Goal: Find specific page/section: Find specific page/section

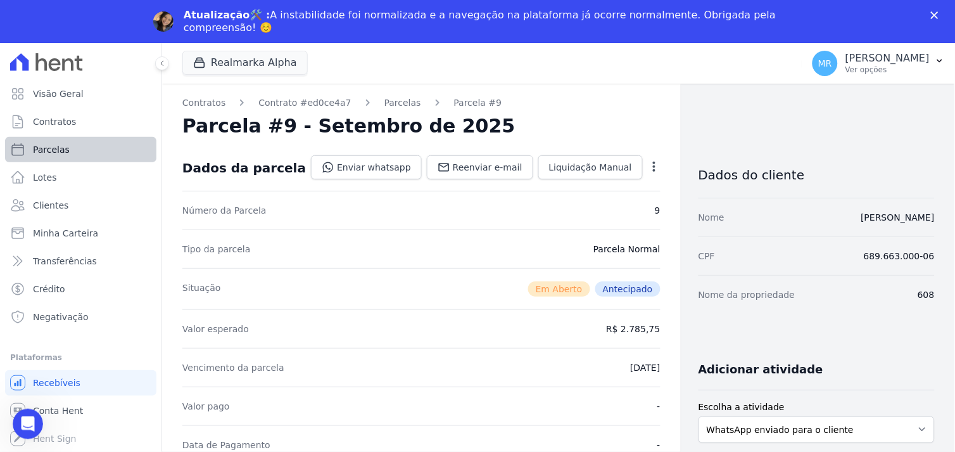
scroll to position [281, 0]
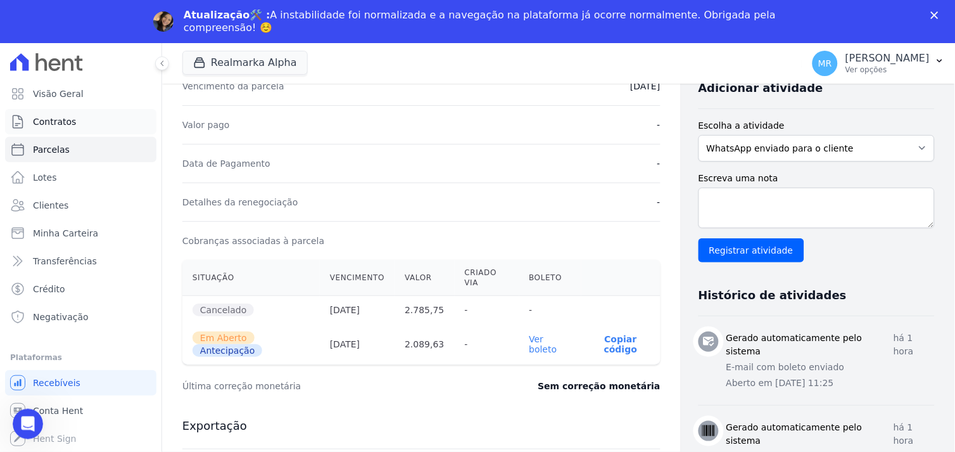
click at [41, 120] on span "Contratos" at bounding box center [54, 121] width 43 height 13
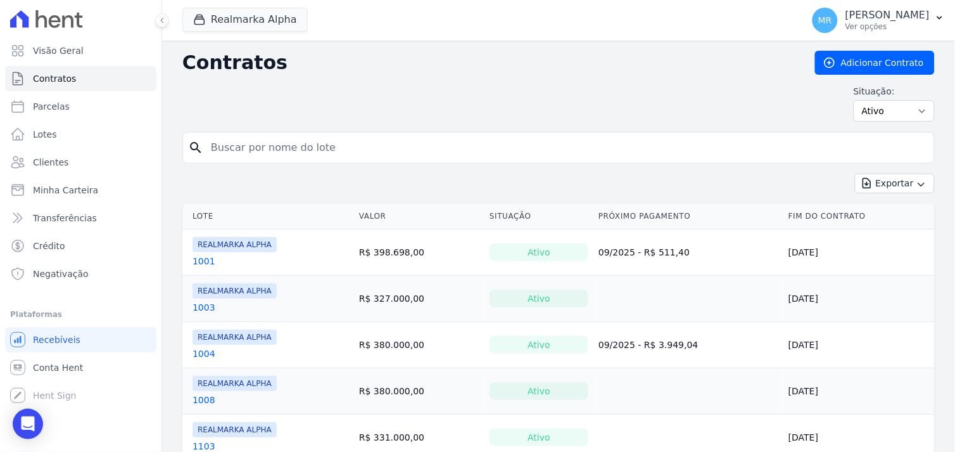
drag, startPoint x: 245, startPoint y: 144, endPoint x: 393, endPoint y: 144, distance: 148.2
click at [248, 144] on input "search" at bounding box center [566, 147] width 726 height 25
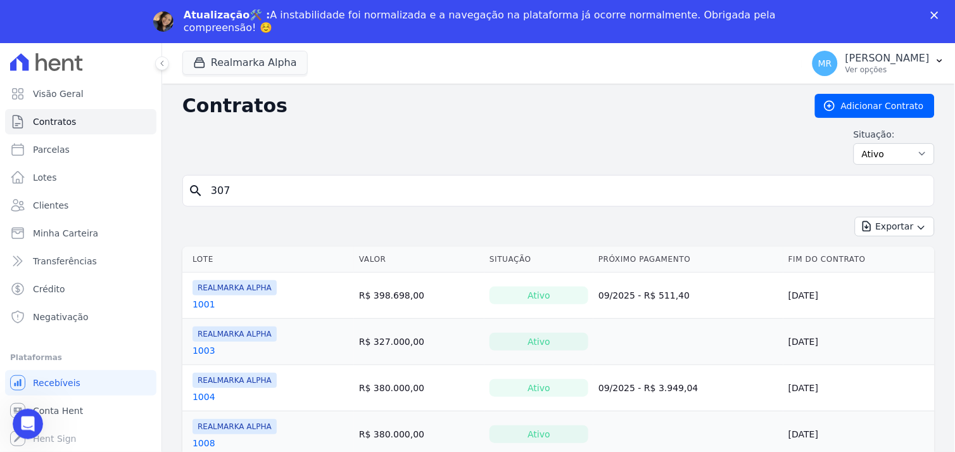
type input "307"
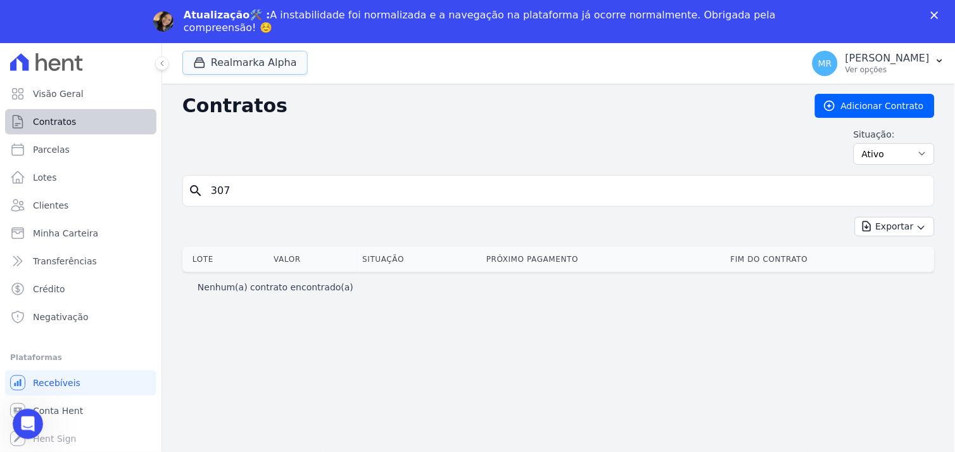
drag, startPoint x: 258, startPoint y: 68, endPoint x: 156, endPoint y: 114, distance: 112.0
click at [250, 68] on button "Realmarka Alpha" at bounding box center [244, 63] width 125 height 24
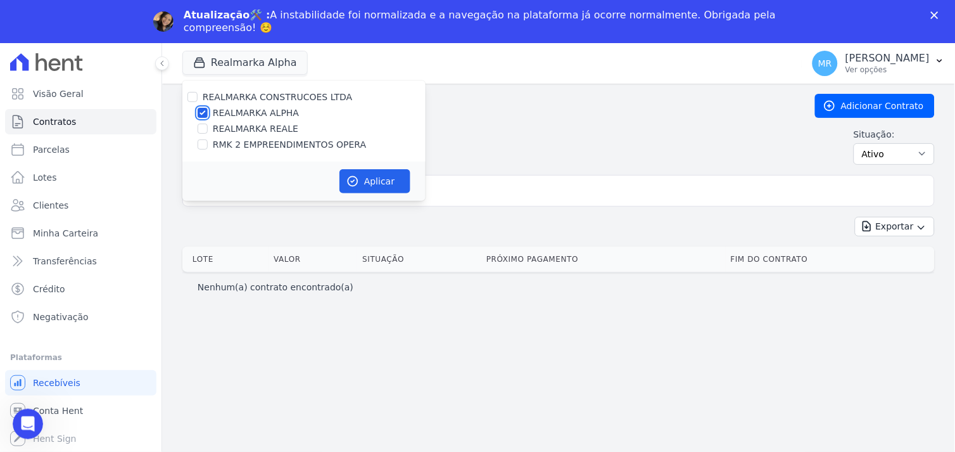
click at [204, 111] on input "REALMARKA ALPHA" at bounding box center [203, 113] width 10 height 10
checkbox input "false"
click at [201, 142] on input "RMK 2 EMPREENDIMENTOS OPERA" at bounding box center [203, 144] width 10 height 10
checkbox input "true"
click at [384, 181] on button "Aplicar" at bounding box center [374, 181] width 71 height 24
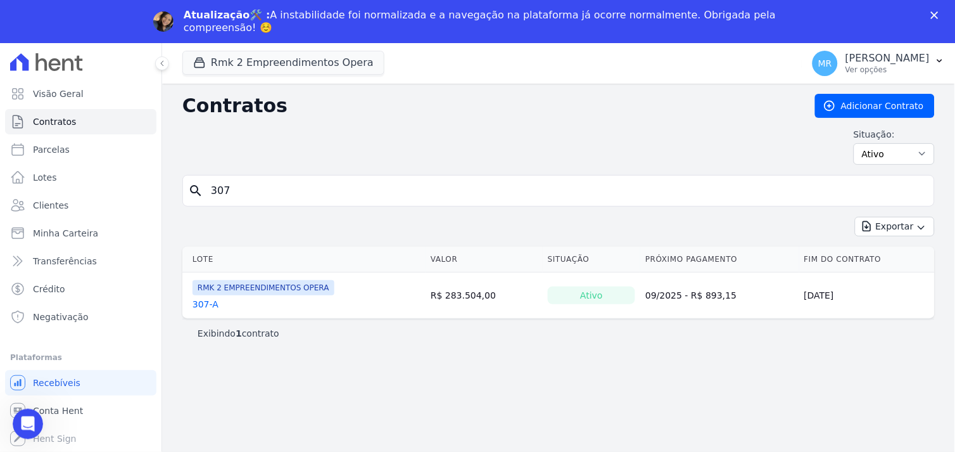
click at [199, 304] on link "307-A" at bounding box center [206, 304] width 26 height 13
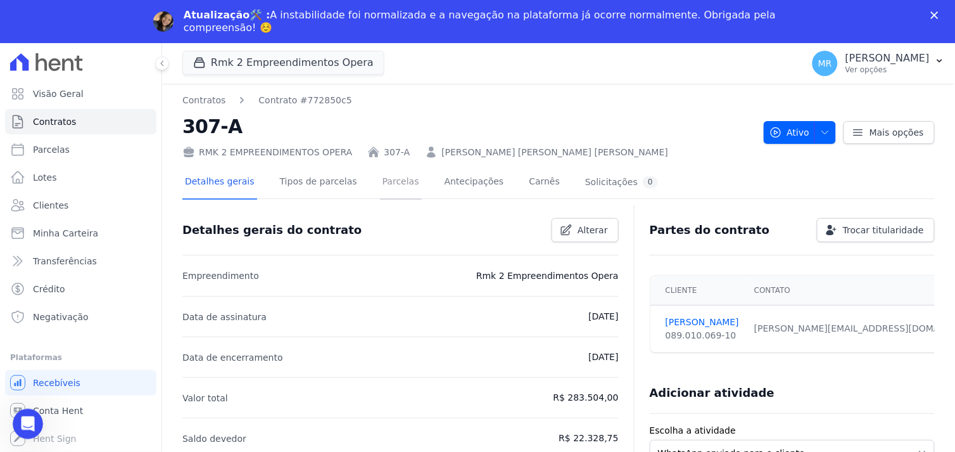
click at [384, 180] on link "Parcelas" at bounding box center [401, 183] width 42 height 34
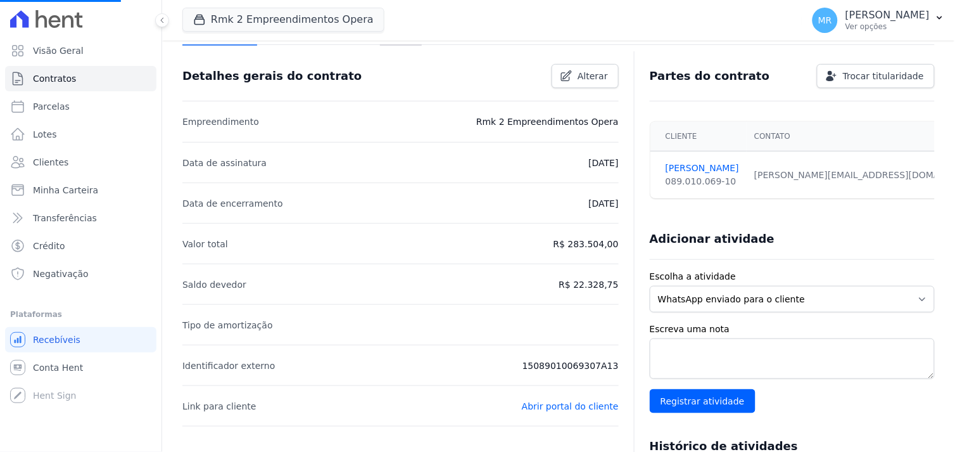
scroll to position [281, 0]
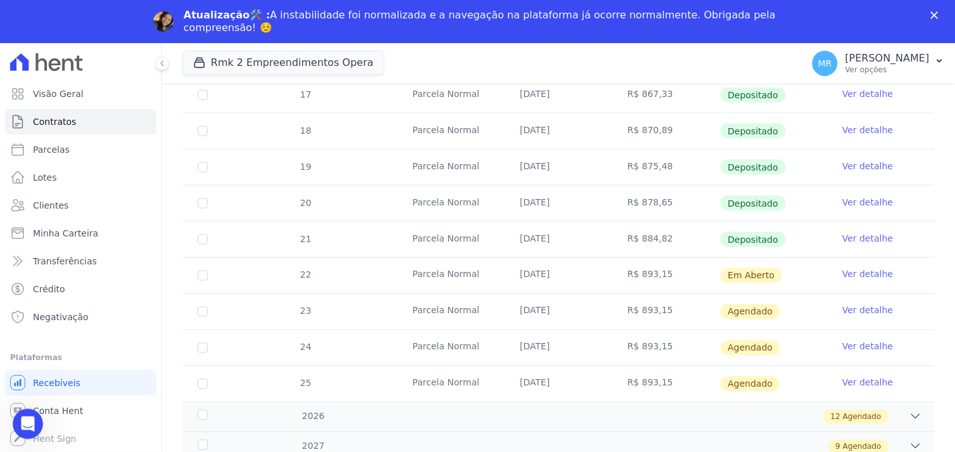
scroll to position [376, 0]
